Goal: Task Accomplishment & Management: Complete application form

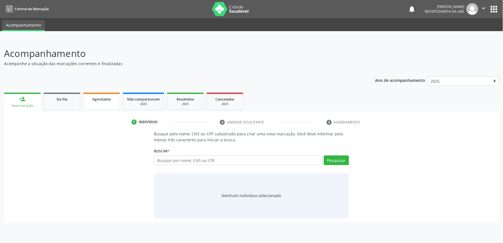
click at [93, 103] on link "Agendados" at bounding box center [101, 102] width 37 height 18
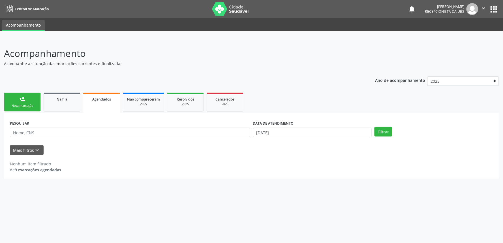
click at [40, 97] on link "person_add Nova marcação" at bounding box center [22, 102] width 37 height 19
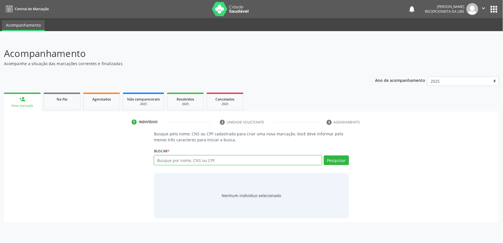
click at [220, 160] on input "text" at bounding box center [238, 160] width 168 height 10
paste input "708205142440445"
type input "708205142440445"
click at [333, 159] on button "Pesquisar" at bounding box center [336, 160] width 25 height 10
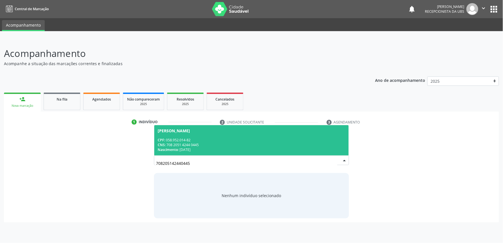
click at [234, 141] on div "CPF: 058.952.014-82" at bounding box center [252, 140] width 188 height 5
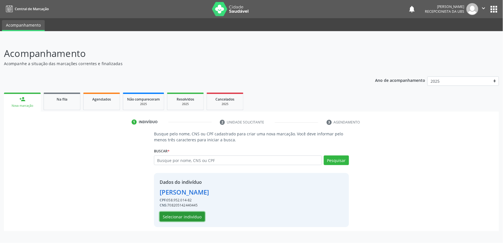
click at [186, 213] on button "Selecionar indivíduo" at bounding box center [182, 217] width 45 height 10
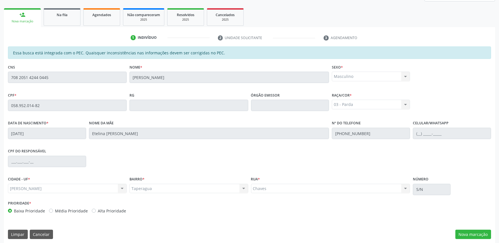
scroll to position [88, 0]
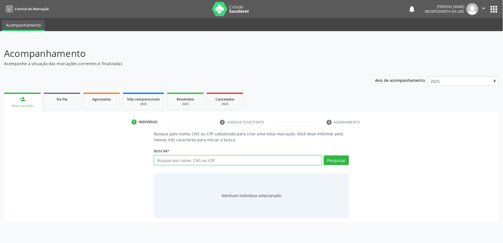
paste input "708205142440445"
type input "708205142440445"
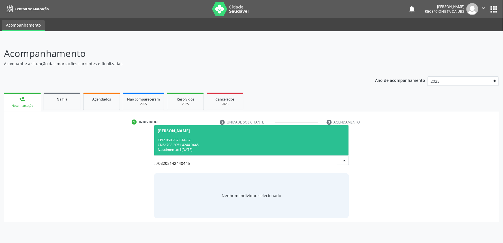
click at [208, 147] on div "Nascimento: 18/03/1985" at bounding box center [252, 149] width 188 height 5
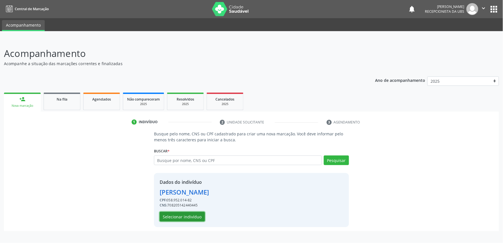
click at [192, 219] on button "Selecionar indivíduo" at bounding box center [182, 217] width 45 height 10
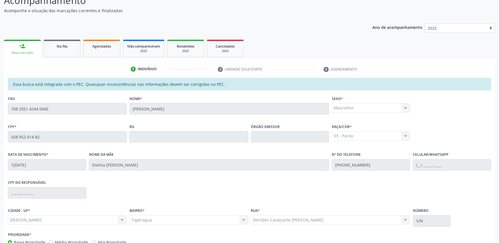
scroll to position [88, 0]
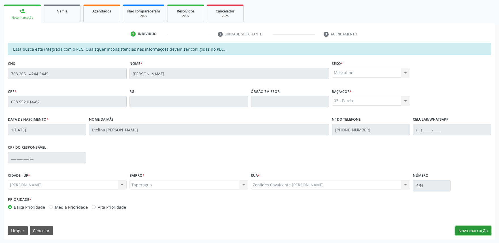
click at [470, 230] on button "Nova marcação" at bounding box center [473, 231] width 36 height 10
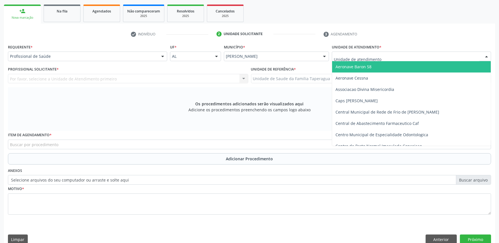
click at [367, 52] on div at bounding box center [411, 57] width 159 height 10
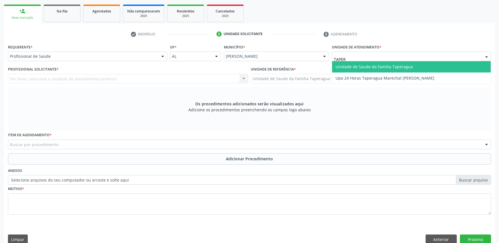
type input "TAPERA"
click at [371, 64] on span "Unidade de Saude da Familia Taperagua" at bounding box center [373, 66] width 77 height 5
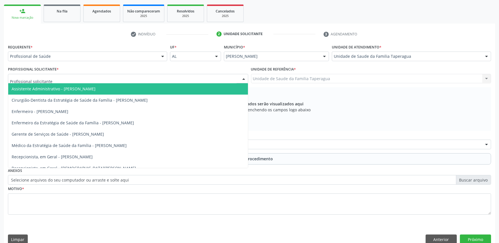
click at [151, 78] on div at bounding box center [128, 79] width 240 height 10
type input "JU"
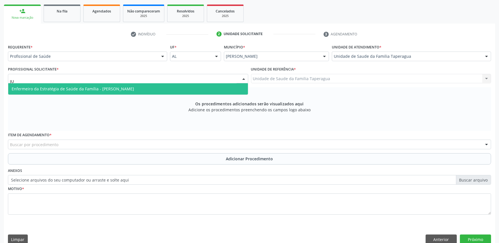
click at [151, 89] on span "Enfermeiro da Estratégia de Saúde da Família - Julilda Maria de Medeiros" at bounding box center [128, 88] width 240 height 11
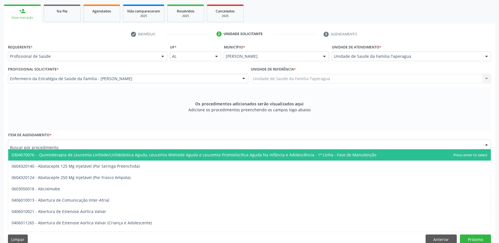
click at [155, 147] on div at bounding box center [249, 145] width 483 height 10
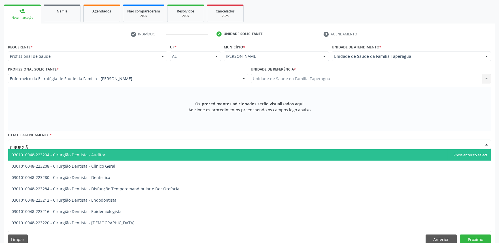
type input "CIRURGIÃO"
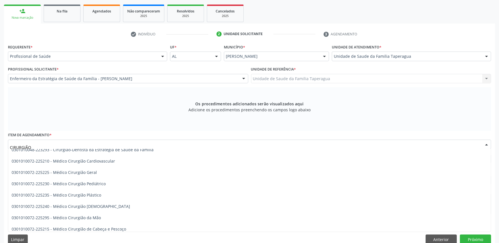
scroll to position [258, 0]
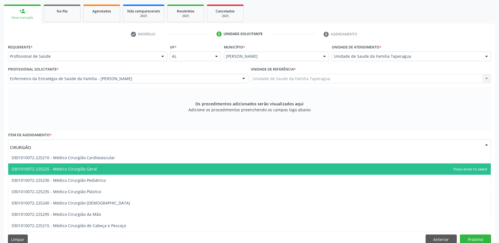
click at [216, 169] on span "0301010072-225225 - Médico Cirurgião Geral" at bounding box center [249, 168] width 482 height 11
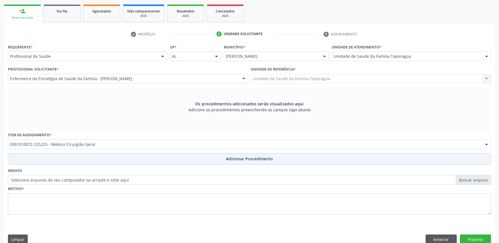
click at [217, 162] on button "Adicionar Procedimento" at bounding box center [249, 158] width 483 height 11
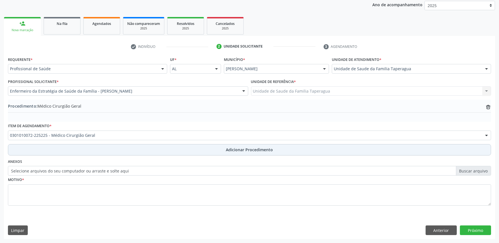
scroll to position [75, 0]
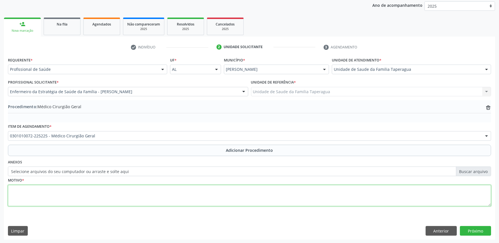
click at [210, 195] on textarea at bounding box center [249, 196] width 483 height 22
type textarea "H"
type textarea "DOR EM LOCAL DE CIRURGIAS ANTERIORES"
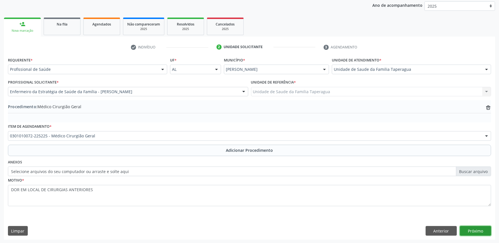
click at [473, 230] on button "Próximo" at bounding box center [475, 231] width 31 height 10
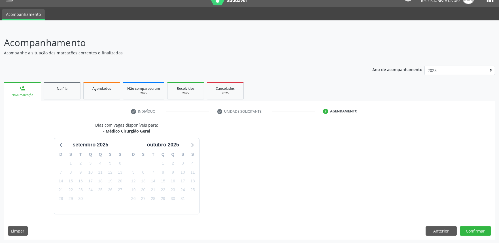
scroll to position [27, 0]
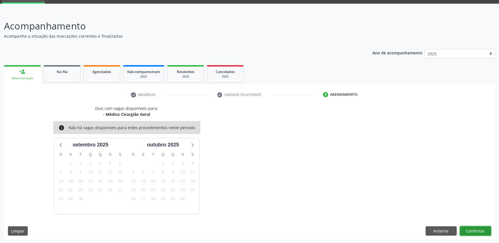
click at [479, 229] on button "Confirmar" at bounding box center [475, 231] width 31 height 10
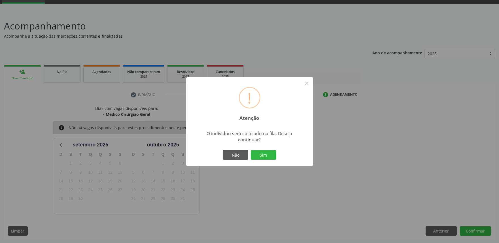
click at [251, 150] on button "Sim" at bounding box center [263, 155] width 25 height 10
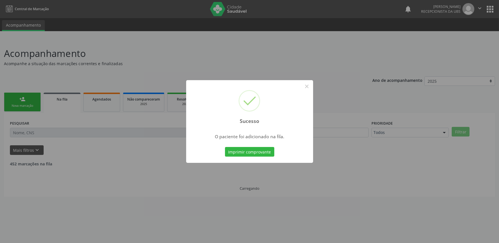
scroll to position [0, 0]
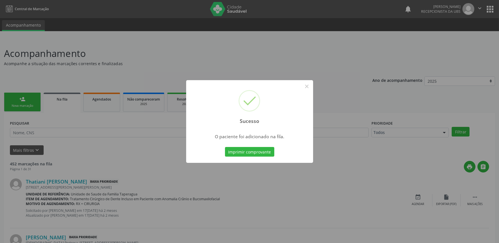
click at [342, 108] on div "Sucesso × O paciente foi adicionado na fila. Imprimir comprovante Cancel" at bounding box center [249, 121] width 499 height 243
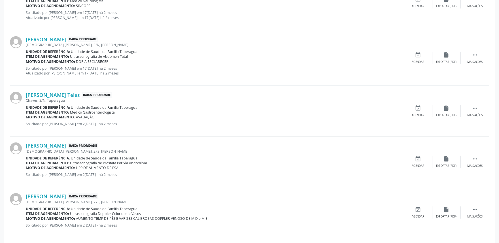
scroll to position [770, 0]
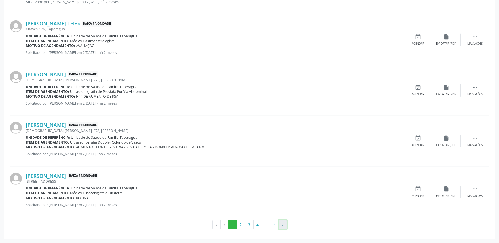
click at [284, 225] on button "»" at bounding box center [282, 225] width 8 height 10
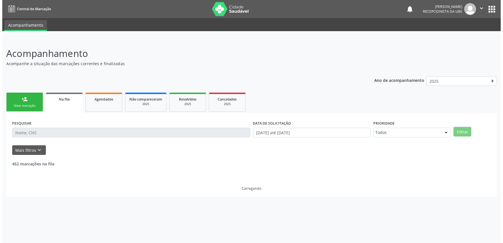
scroll to position [0, 0]
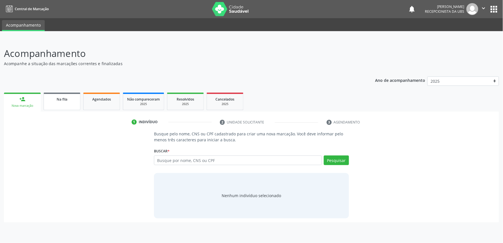
click at [74, 97] on div "Na fila" at bounding box center [62, 99] width 28 height 6
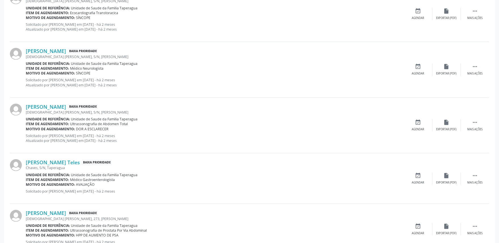
scroll to position [770, 0]
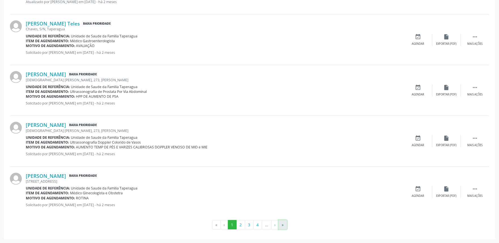
click at [283, 224] on button "»" at bounding box center [282, 225] width 8 height 10
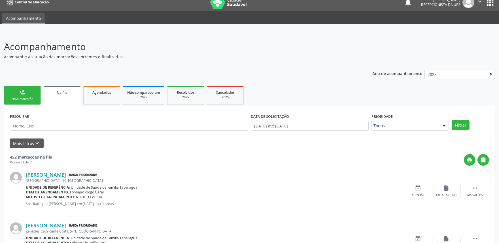
scroll to position [57, 0]
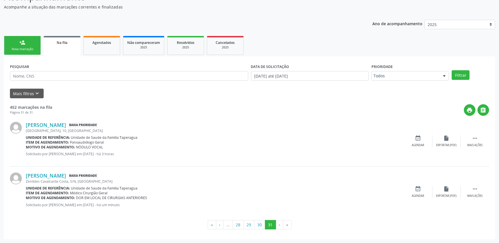
click at [32, 42] on link "person_add Nova marcação" at bounding box center [22, 45] width 37 height 19
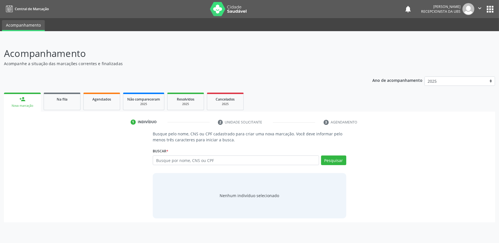
scroll to position [0, 0]
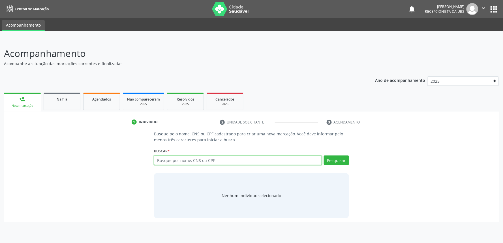
click at [170, 160] on input "text" at bounding box center [238, 160] width 168 height 10
paste input "898006230382719"
type input "898006230382719"
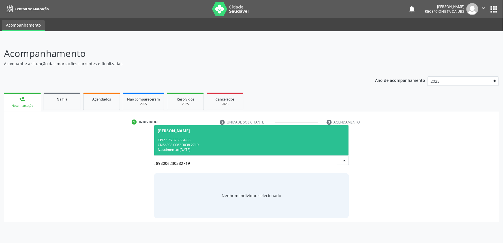
click at [193, 135] on span "[PERSON_NAME] CPF: 175.876.564-05 CNS: 898 0062 3038 2719 Nascimento: [DATE]" at bounding box center [251, 140] width 195 height 30
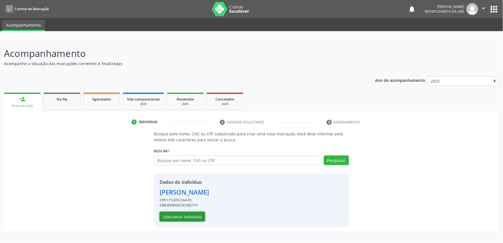
click at [184, 216] on button "Selecionar indivíduo" at bounding box center [182, 217] width 45 height 10
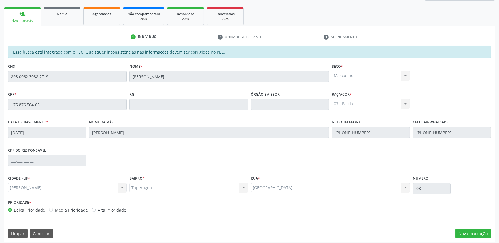
scroll to position [88, 0]
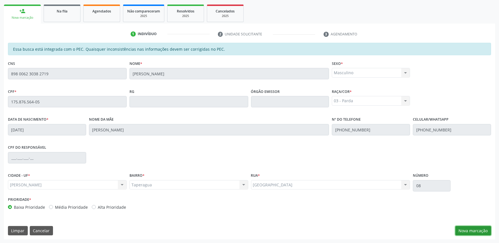
click at [479, 231] on button "Nova marcação" at bounding box center [473, 231] width 36 height 10
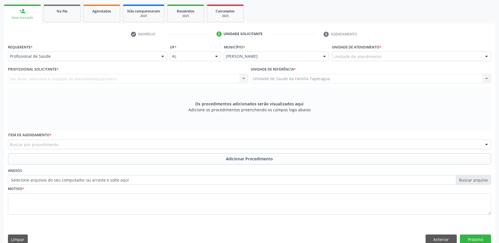
click at [410, 54] on div "Unidade de atendimento" at bounding box center [411, 57] width 159 height 10
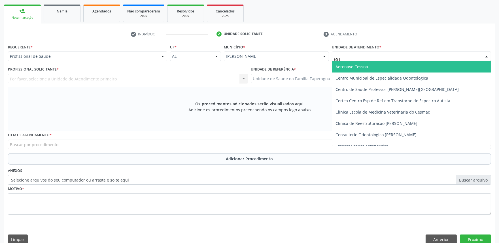
type input "ESTA"
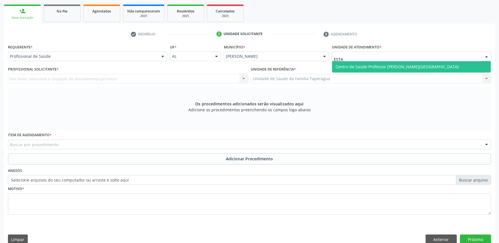
click at [411, 62] on span "Centro de Saude Professor [PERSON_NAME][GEOGRAPHIC_DATA]" at bounding box center [411, 66] width 159 height 11
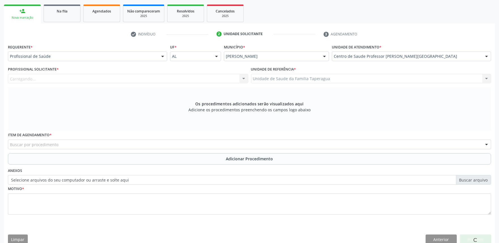
click at [175, 78] on div "Carregando..." at bounding box center [128, 79] width 240 height 10
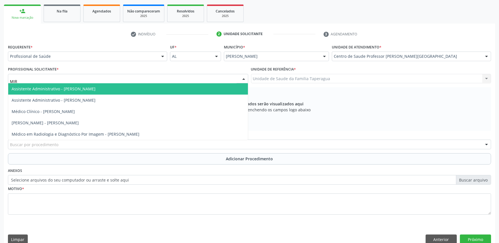
type input "MIRE"
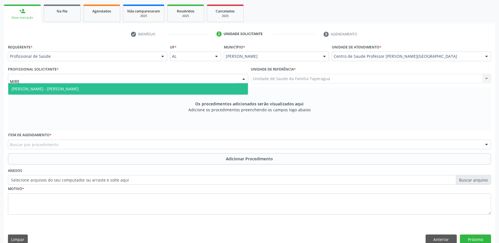
click at [172, 89] on span "[PERSON_NAME] - [PERSON_NAME]" at bounding box center [128, 88] width 240 height 11
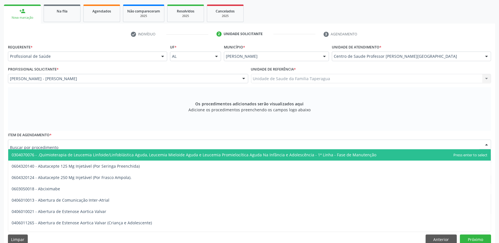
click at [160, 143] on div at bounding box center [249, 145] width 483 height 10
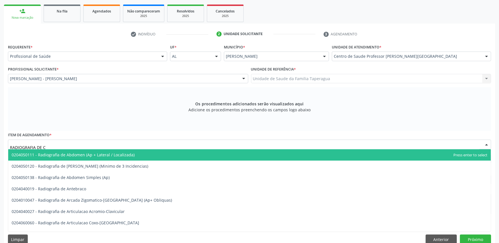
type input "RADIOGRAFIA DE CA"
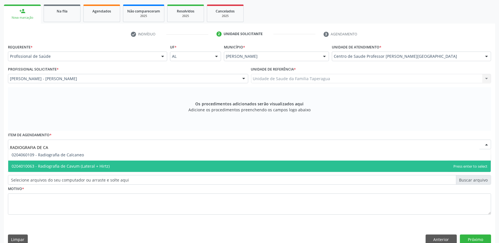
click at [138, 164] on span "0204010063 - Radiografia de Cavum (Lateral + Hirtz)" at bounding box center [249, 166] width 482 height 11
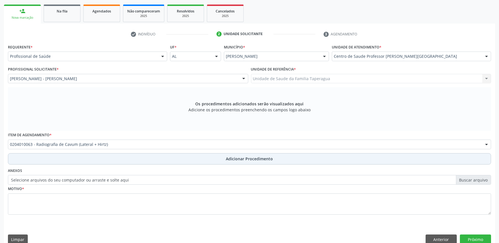
click at [146, 156] on button "Adicionar Procedimento" at bounding box center [249, 158] width 483 height 11
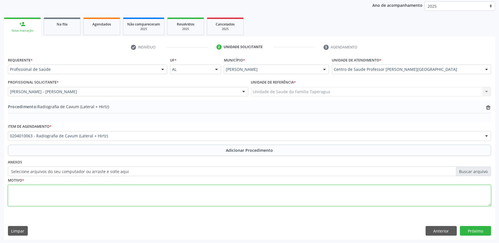
click at [145, 198] on textarea at bounding box center [249, 196] width 483 height 22
type textarea "RONCOS"
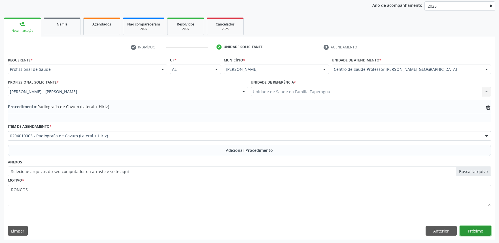
click at [483, 227] on button "Próximo" at bounding box center [475, 231] width 31 height 10
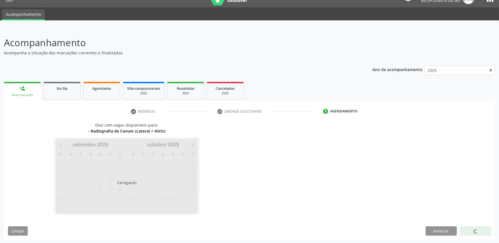
scroll to position [27, 0]
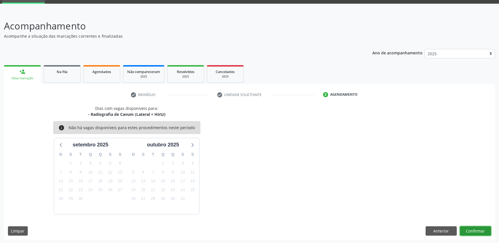
click at [483, 227] on button "Confirmar" at bounding box center [475, 231] width 31 height 10
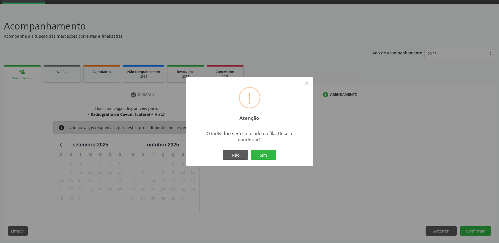
click at [251, 150] on button "Sim" at bounding box center [263, 155] width 25 height 10
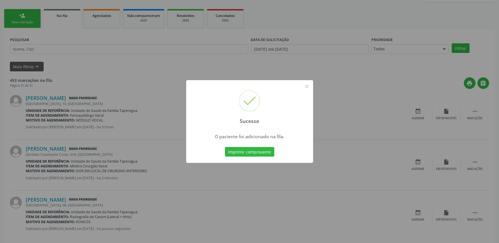
scroll to position [107, 0]
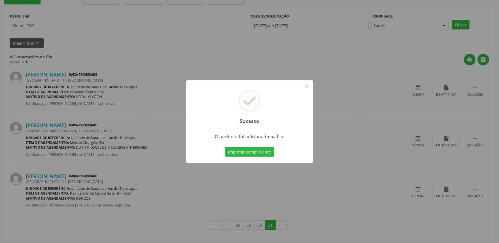
click at [401, 170] on div "Sucesso × O paciente foi adicionado na fila. Imprimir comprovante Cancel" at bounding box center [249, 121] width 499 height 243
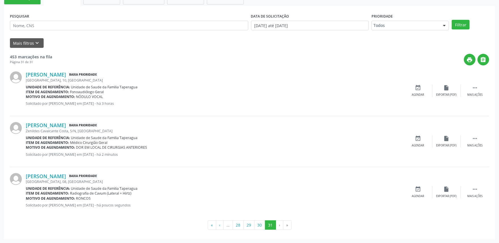
scroll to position [0, 0]
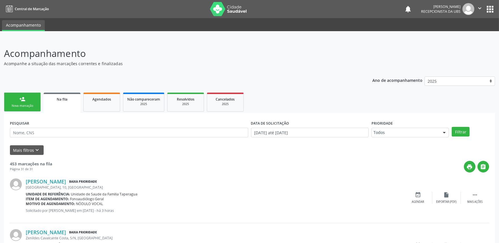
click at [481, 9] on icon "" at bounding box center [479, 8] width 6 height 6
click at [453, 38] on link "Sair" at bounding box center [464, 35] width 39 height 8
